Goal: Task Accomplishment & Management: Use online tool/utility

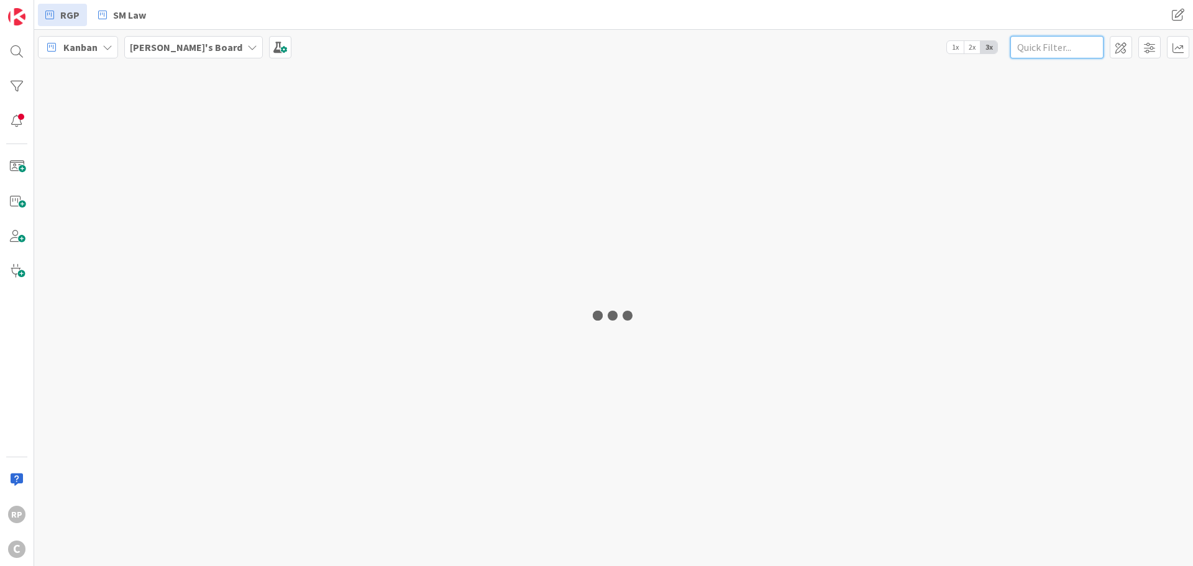
click at [1071, 42] on input "text" at bounding box center [1057, 47] width 93 height 22
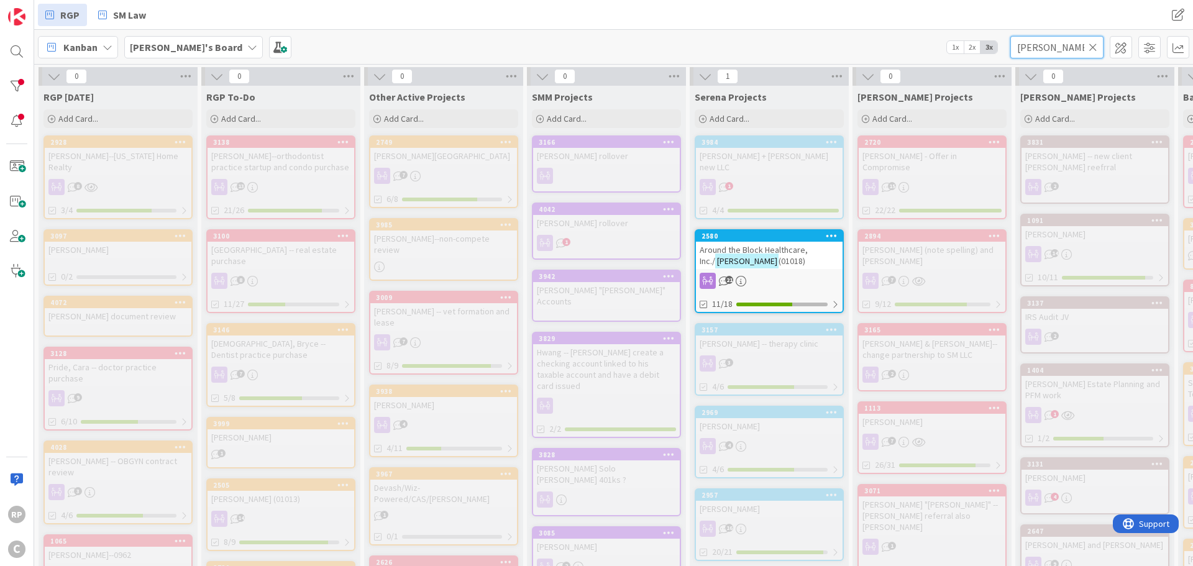
type input "[PERSON_NAME]"
click at [747, 244] on span "Around the Block Healthcare, Inc./" at bounding box center [754, 255] width 108 height 22
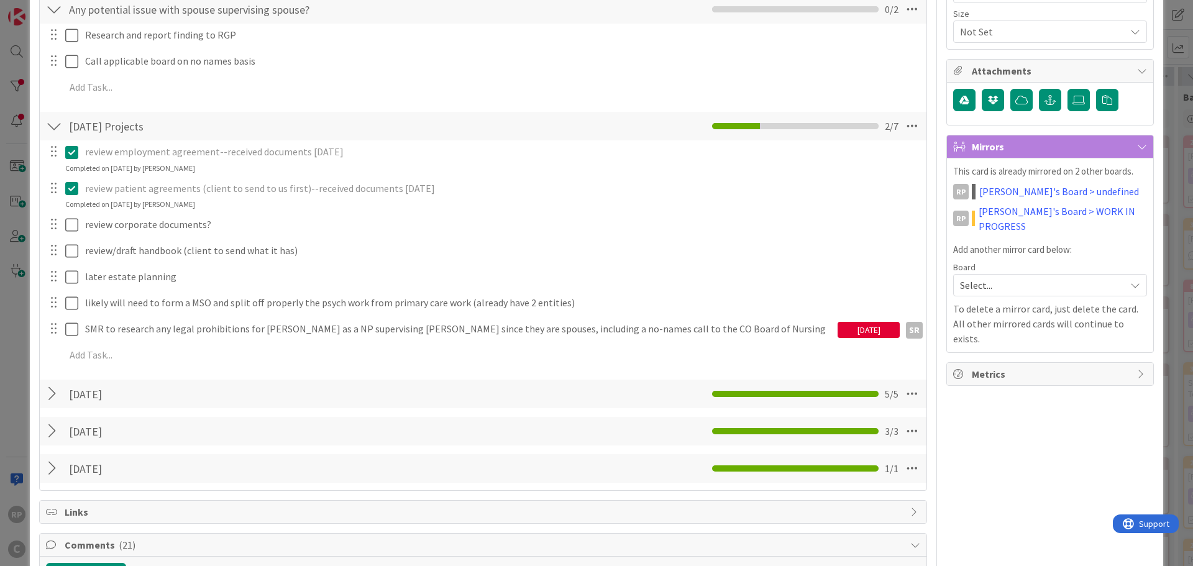
scroll to position [124, 0]
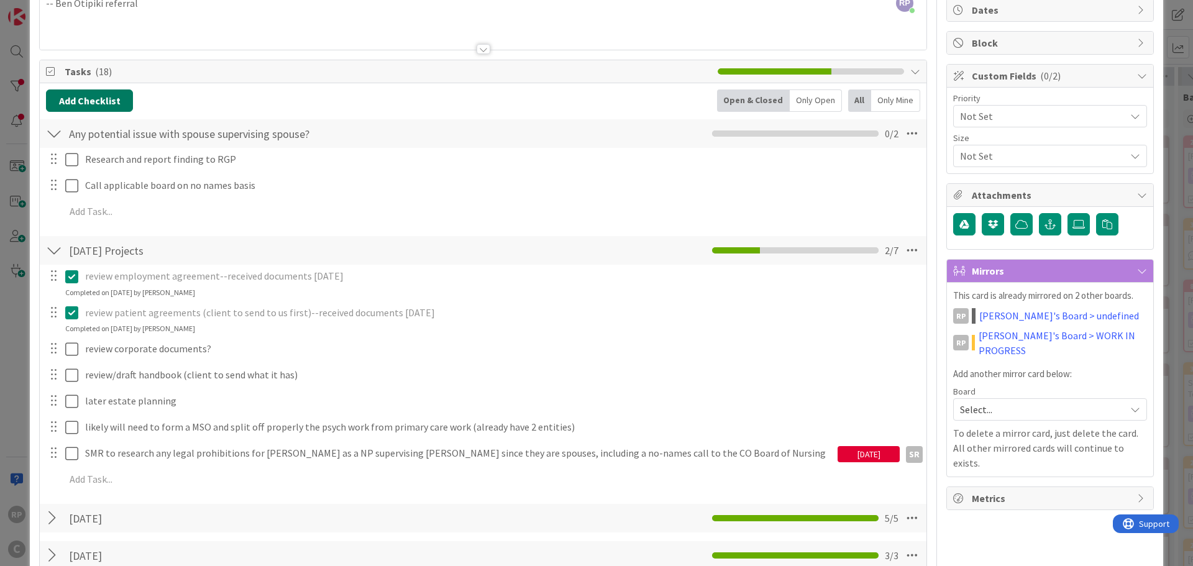
click at [119, 96] on button "Add Checklist" at bounding box center [89, 101] width 87 height 22
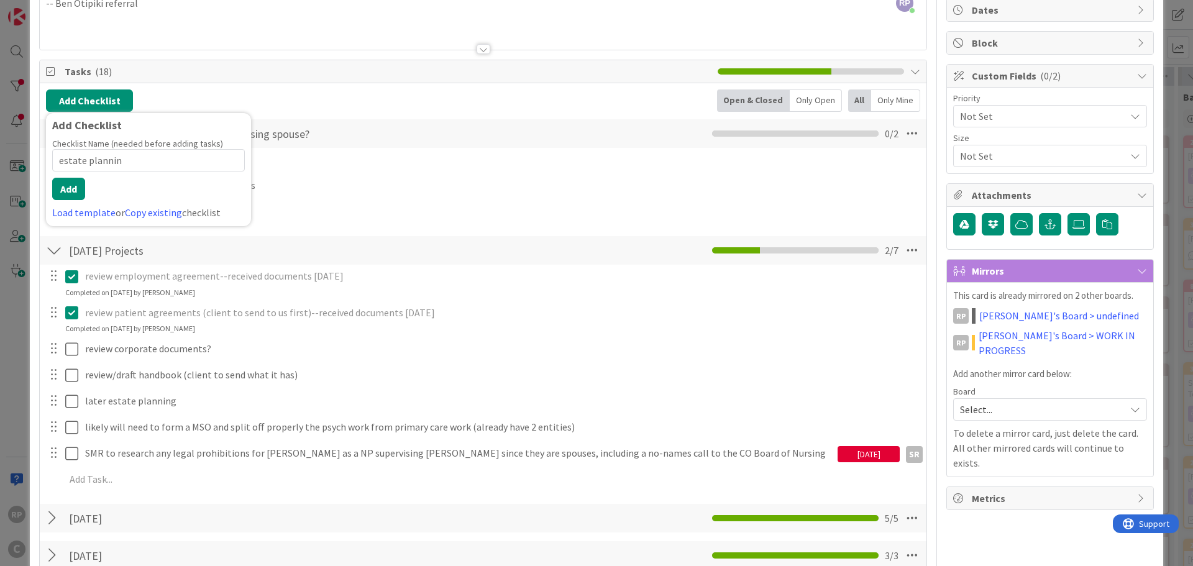
type input "estate planning"
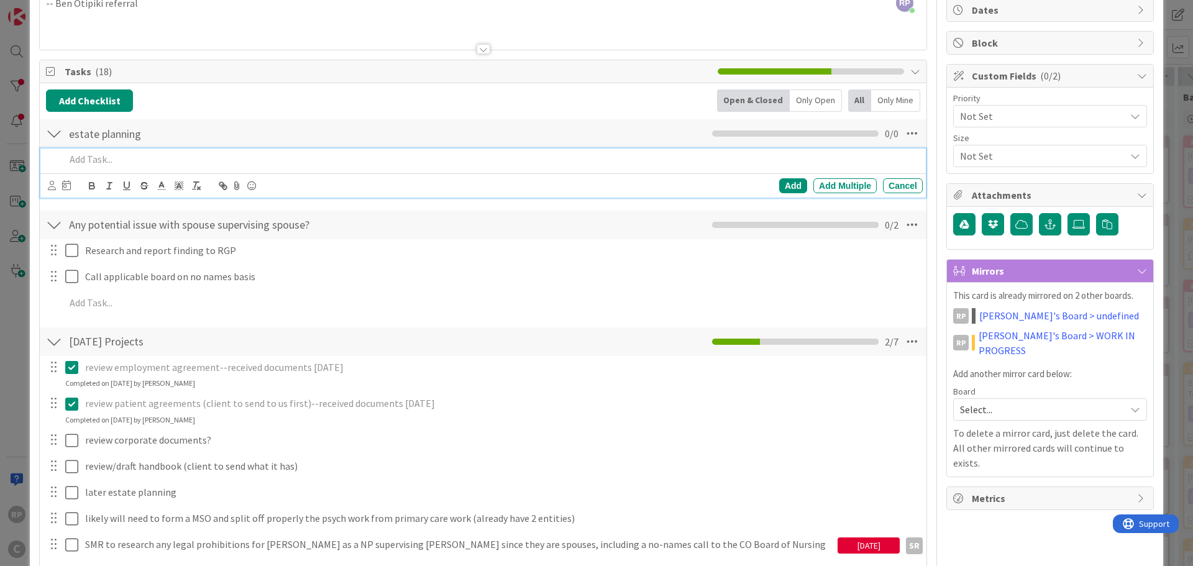
click at [73, 166] on p at bounding box center [491, 159] width 853 height 14
click at [52, 185] on icon at bounding box center [52, 185] width 8 height 9
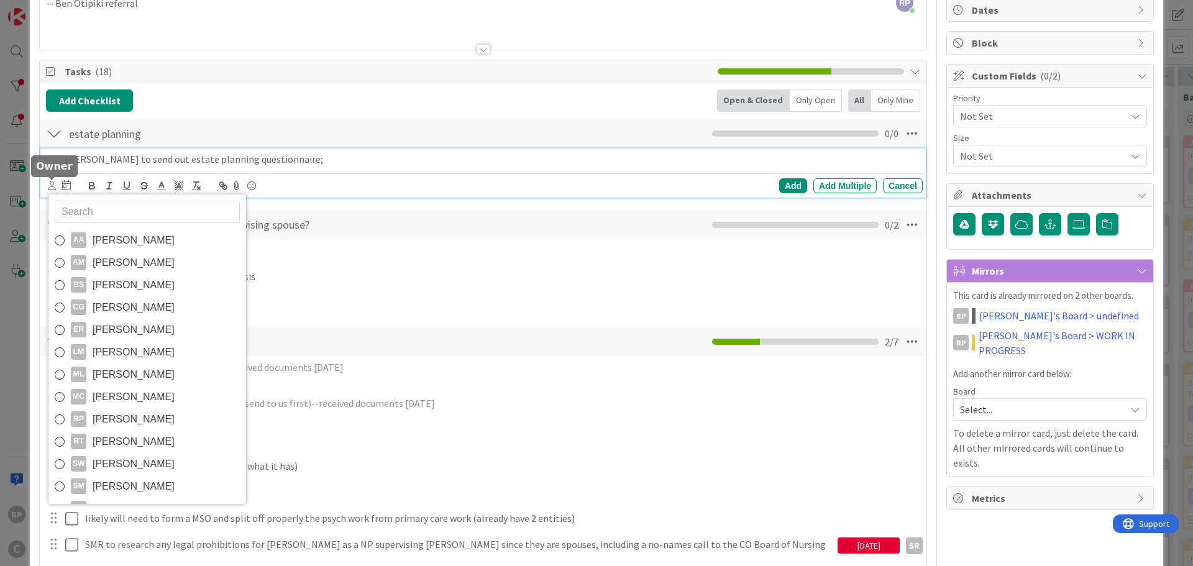
click at [99, 235] on span "[PERSON_NAME]" at bounding box center [134, 240] width 82 height 19
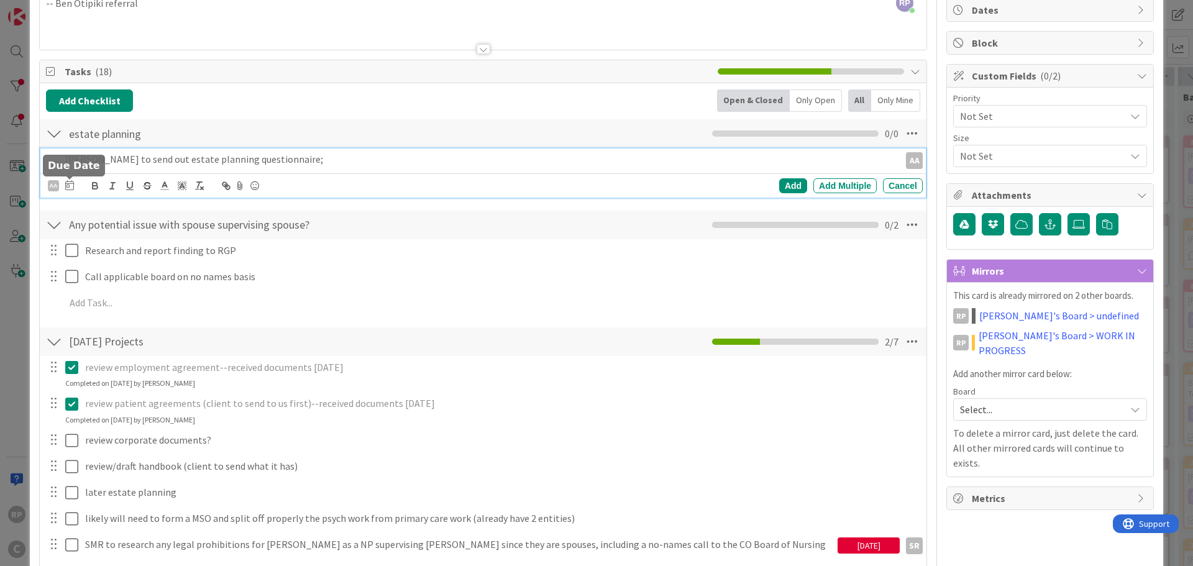
click at [70, 181] on icon at bounding box center [69, 185] width 9 height 10
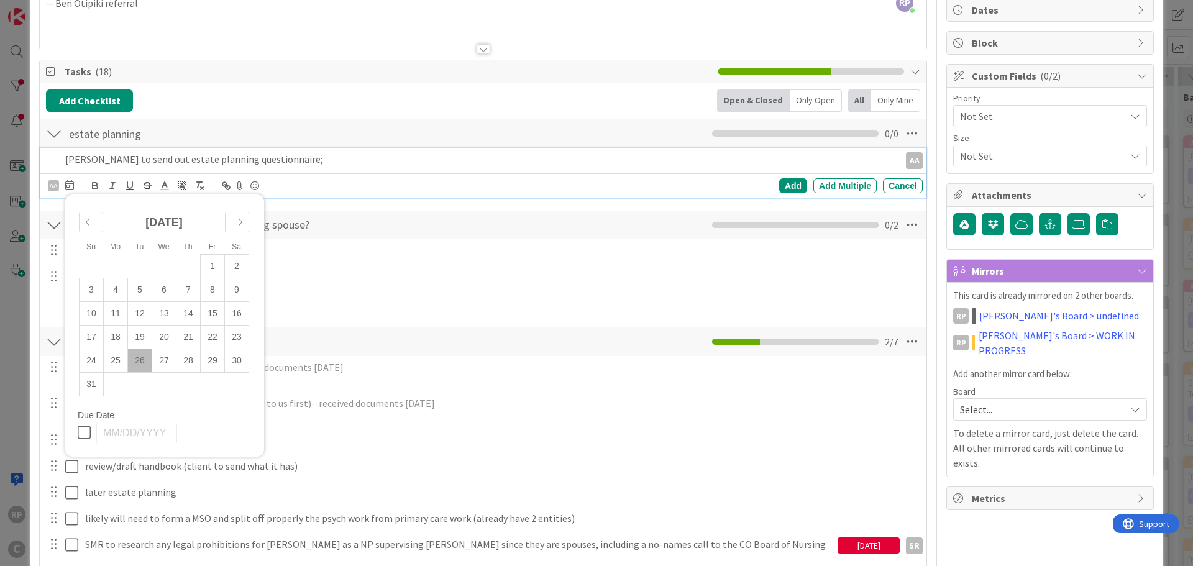
drag, startPoint x: 170, startPoint y: 357, endPoint x: 569, endPoint y: 274, distance: 407.0
click at [174, 357] on td "27" at bounding box center [164, 361] width 24 height 24
click at [781, 184] on div "Add" at bounding box center [793, 185] width 28 height 15
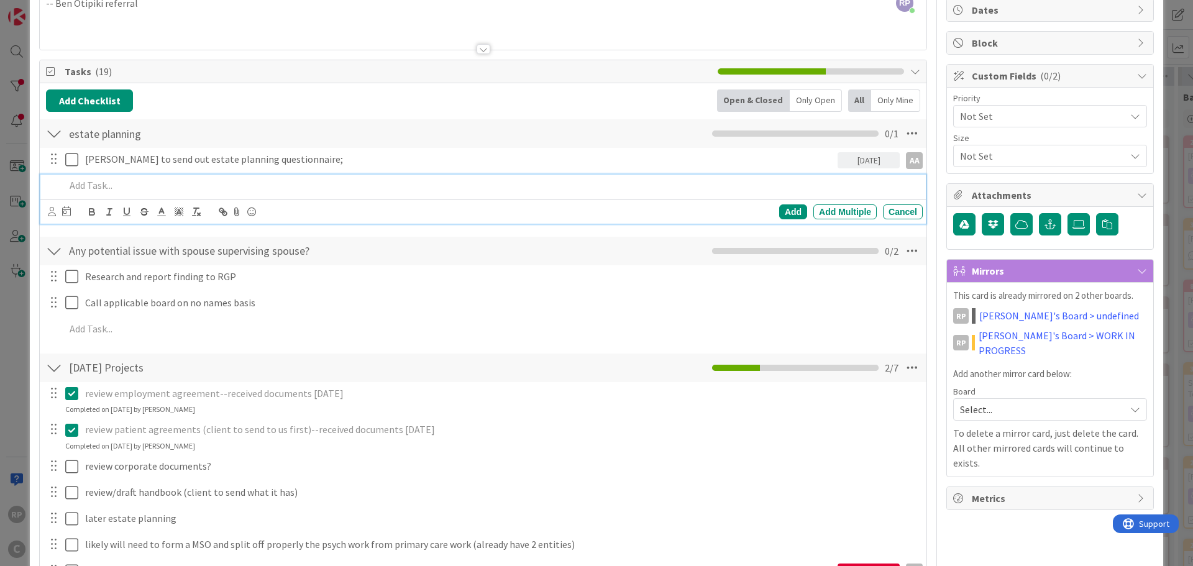
click at [81, 187] on p at bounding box center [491, 185] width 853 height 14
click at [797, 218] on div "Add" at bounding box center [793, 211] width 28 height 15
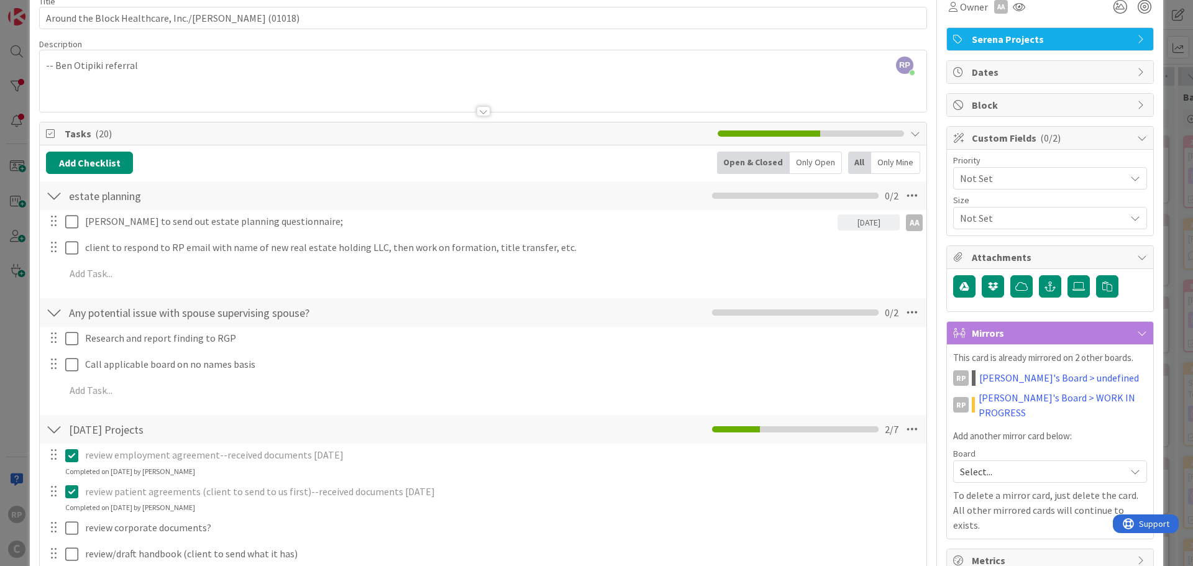
scroll to position [249, 0]
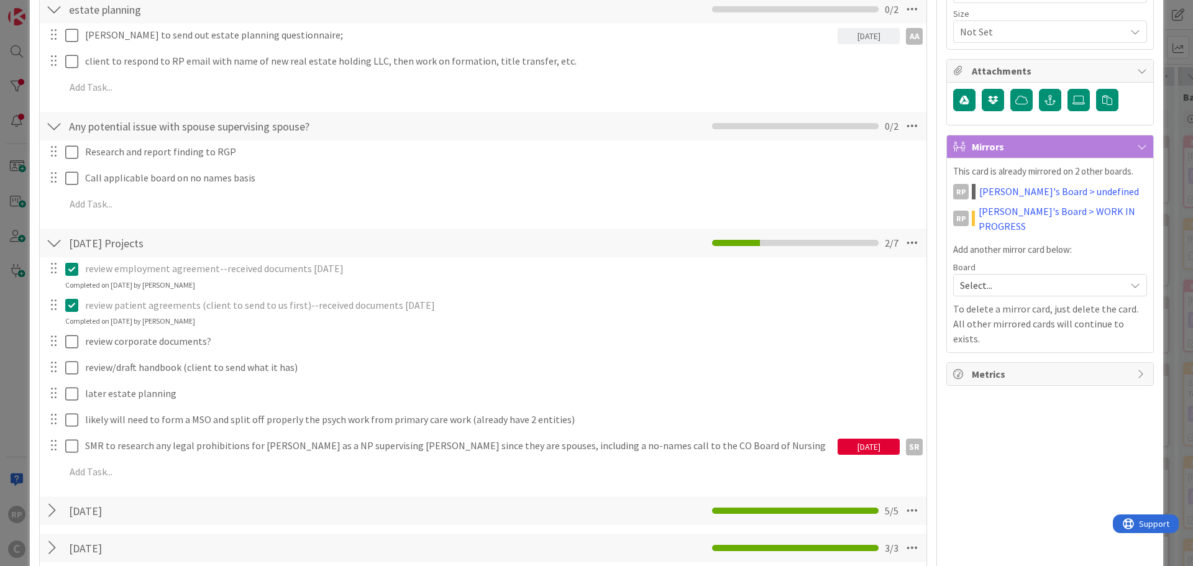
click at [963, 263] on div "Board Select..." at bounding box center [1050, 280] width 194 height 34
click at [970, 277] on span "Select..." at bounding box center [1039, 285] width 159 height 17
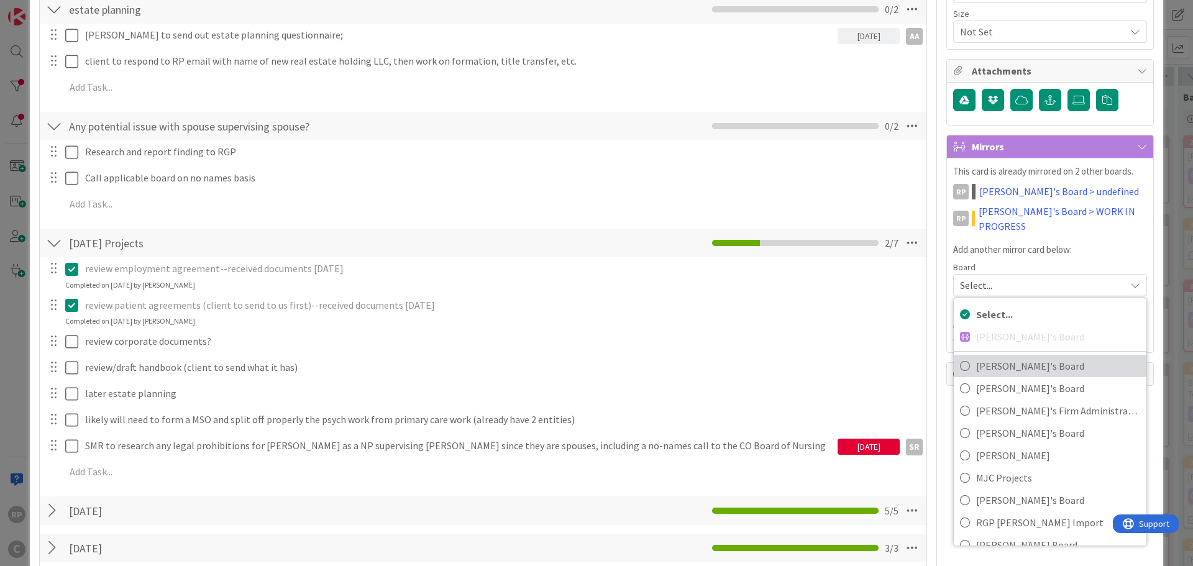
click at [991, 357] on span "[PERSON_NAME]'s Board" at bounding box center [1058, 366] width 164 height 19
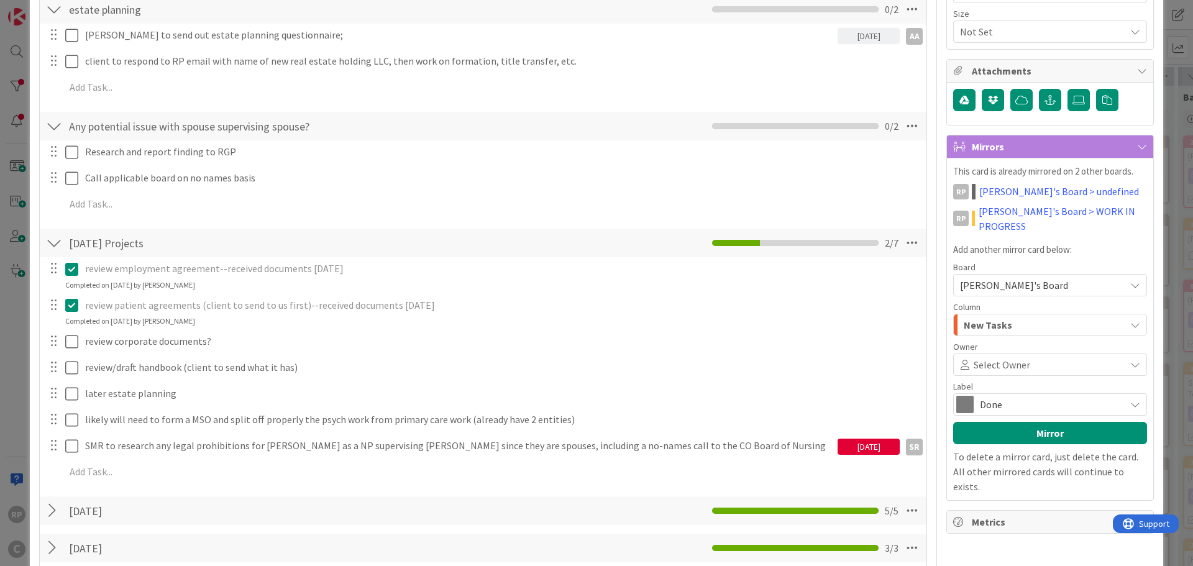
click at [999, 317] on span "New Tasks" at bounding box center [988, 325] width 48 height 16
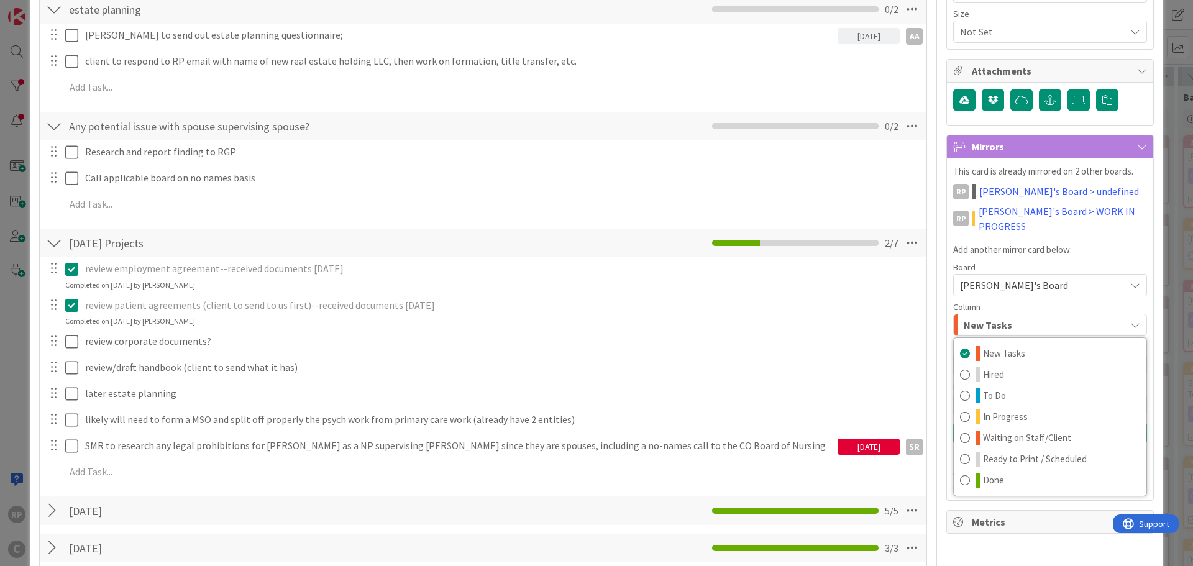
click at [1058, 303] on div "Column" at bounding box center [1050, 307] width 194 height 9
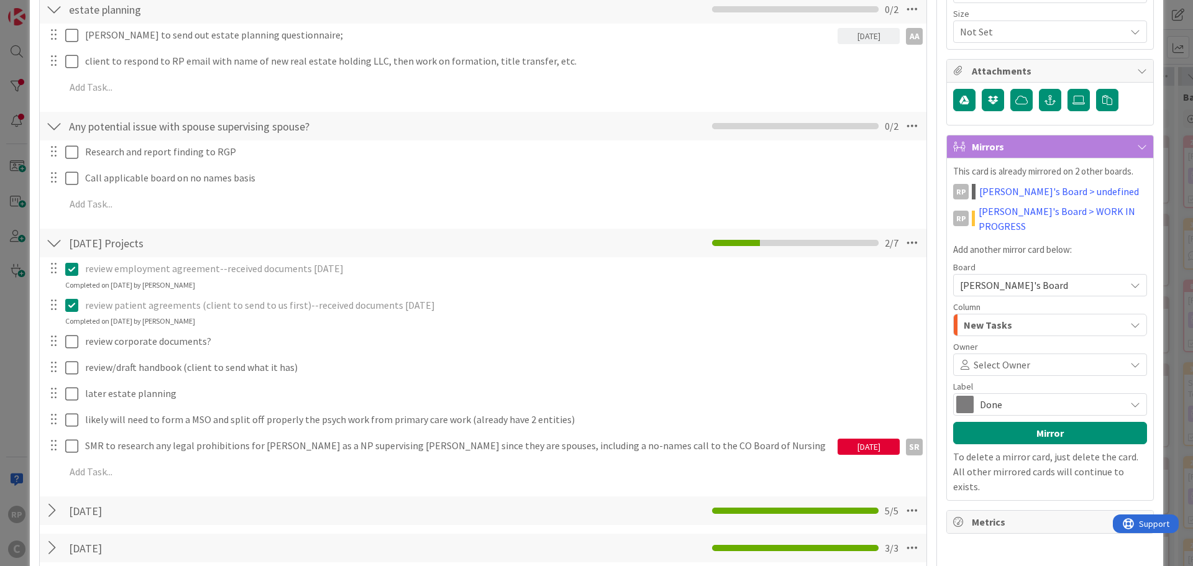
click at [1031, 360] on span at bounding box center [1076, 365] width 91 height 10
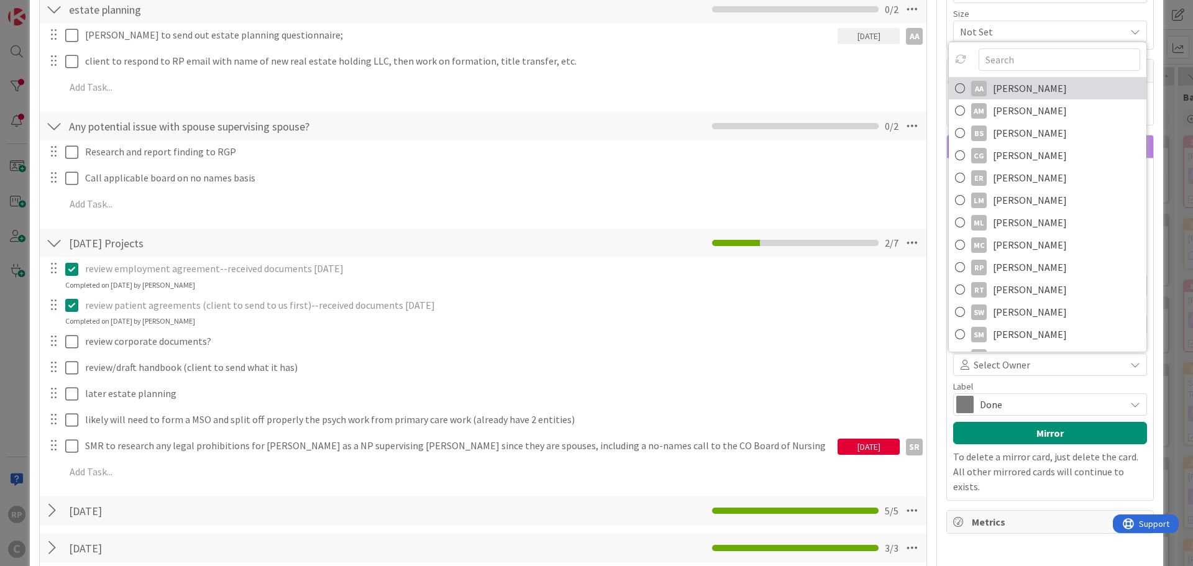
click at [1017, 79] on span "[PERSON_NAME]" at bounding box center [1030, 88] width 74 height 19
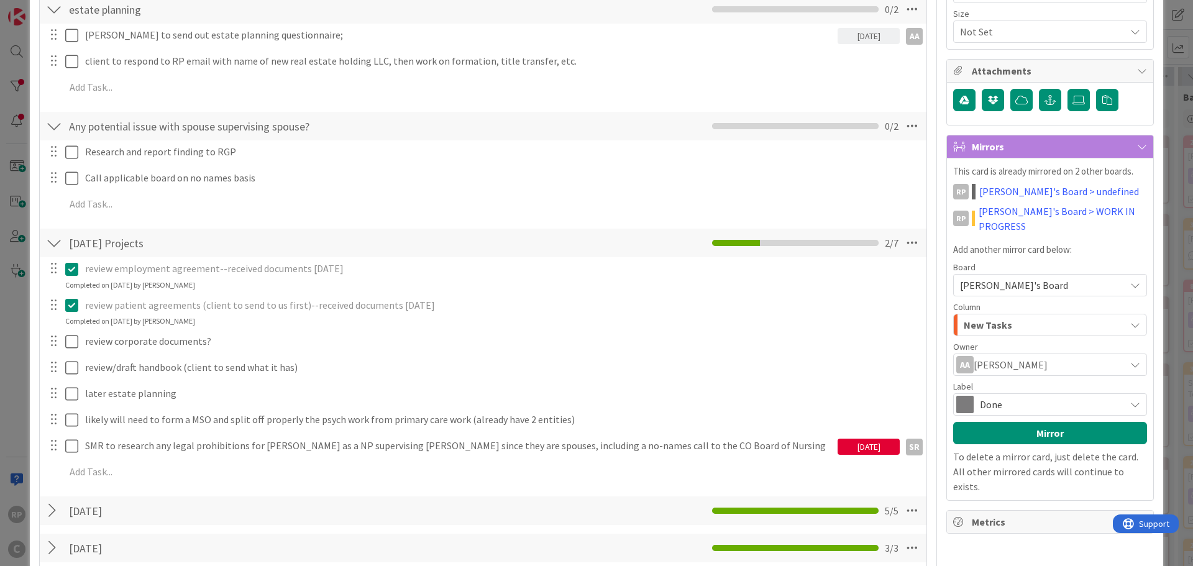
click at [1003, 357] on span "[PERSON_NAME]" at bounding box center [1011, 364] width 74 height 15
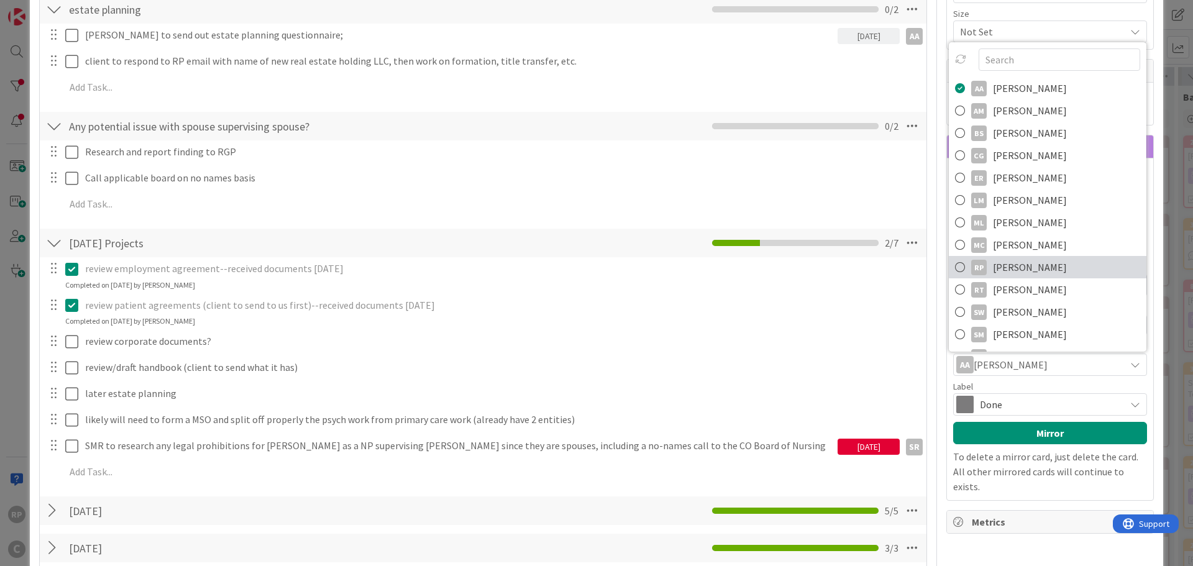
click at [1021, 258] on span "[PERSON_NAME]" at bounding box center [1030, 267] width 74 height 19
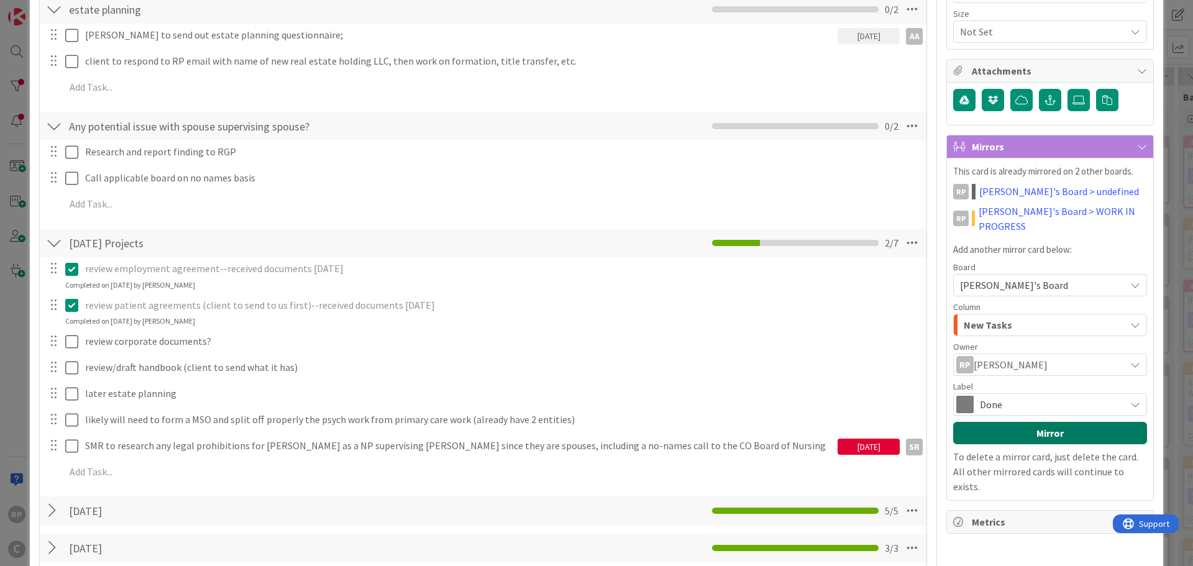
click at [1018, 422] on button "Mirror" at bounding box center [1050, 433] width 194 height 22
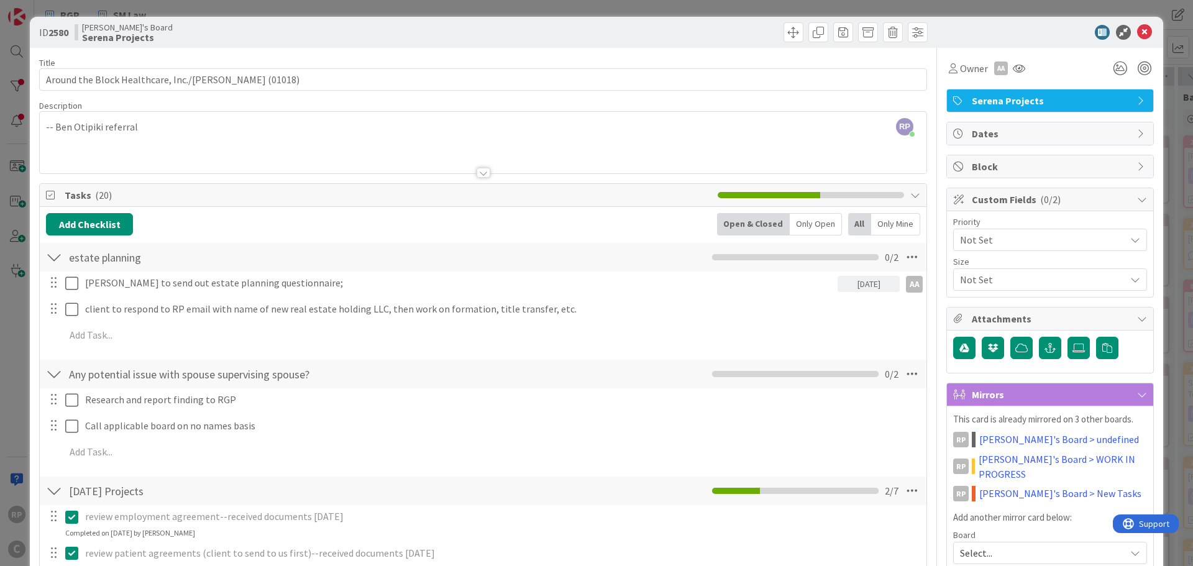
scroll to position [0, 0]
drag, startPoint x: 1137, startPoint y: 35, endPoint x: 387, endPoint y: 177, distance: 764.1
click at [1137, 36] on icon at bounding box center [1144, 32] width 15 height 15
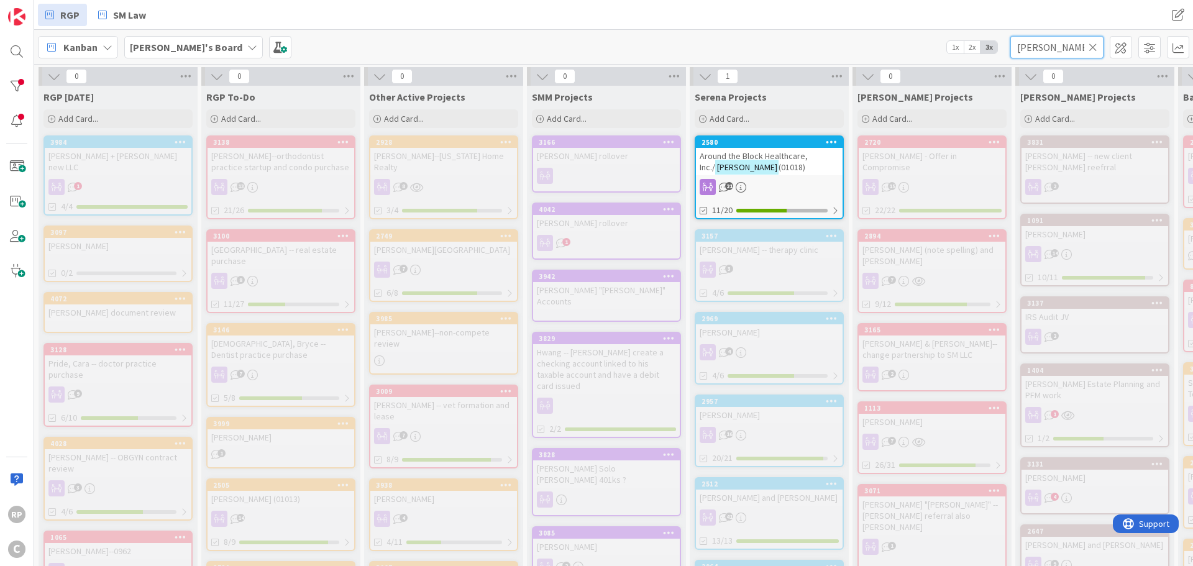
click at [1098, 45] on input "[PERSON_NAME]" at bounding box center [1057, 47] width 93 height 22
click at [1093, 43] on icon at bounding box center [1093, 47] width 9 height 11
